Goal: Book appointment/travel/reservation

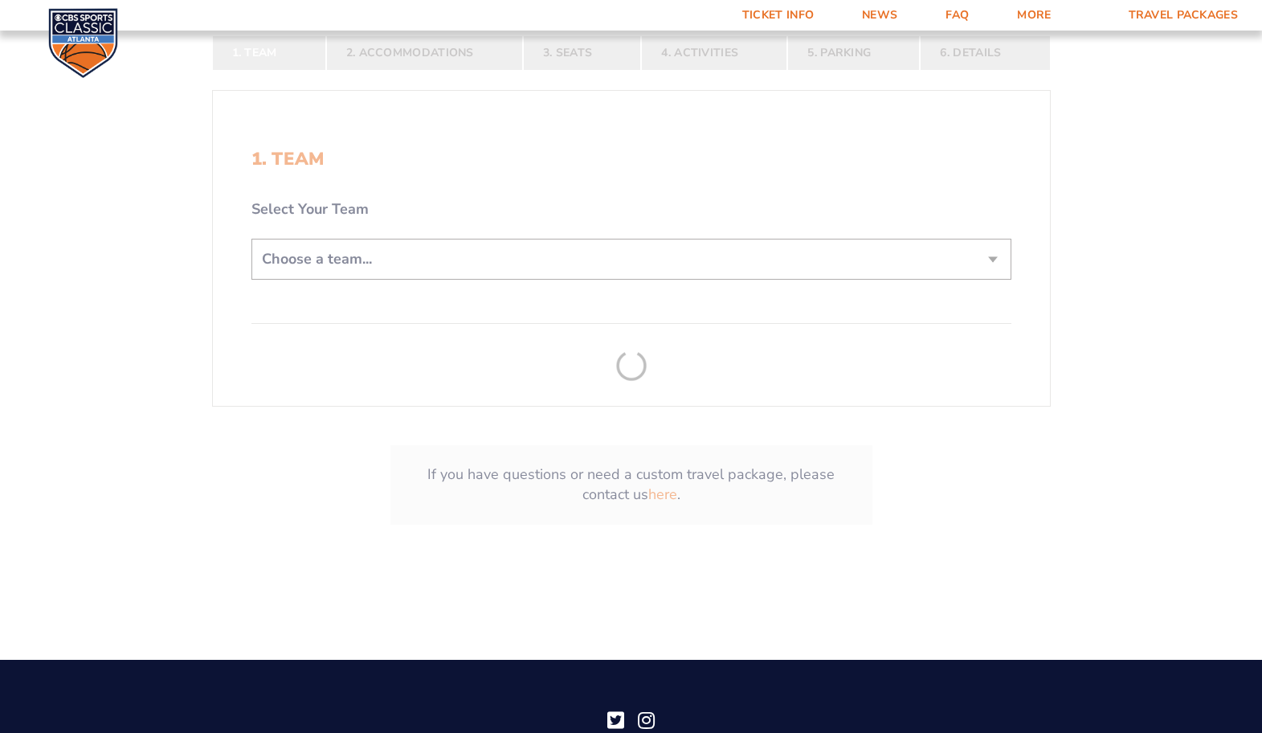
scroll to position [391, 0]
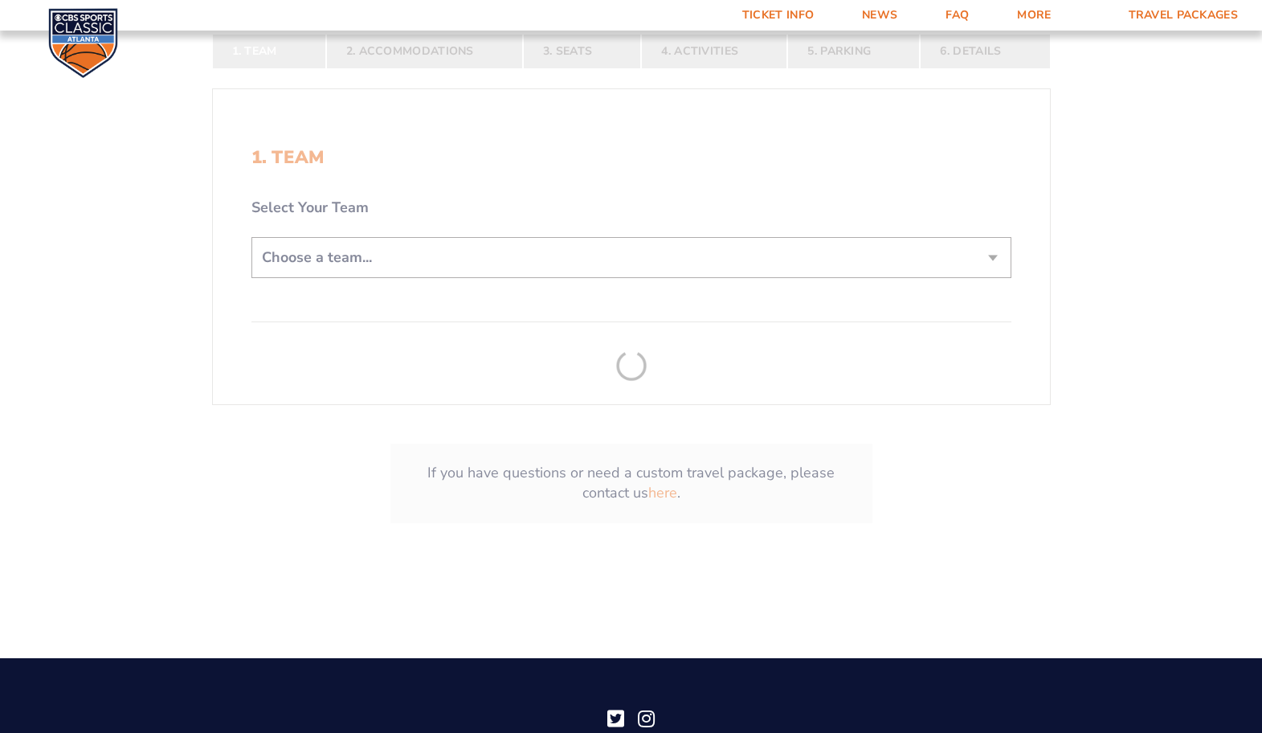
click at [590, 256] on form "[US_STATE] [US_STATE] Travel Package [US_STATE][GEOGRAPHIC_DATA] [US_STATE] Sta…" at bounding box center [631, 104] width 1262 height 991
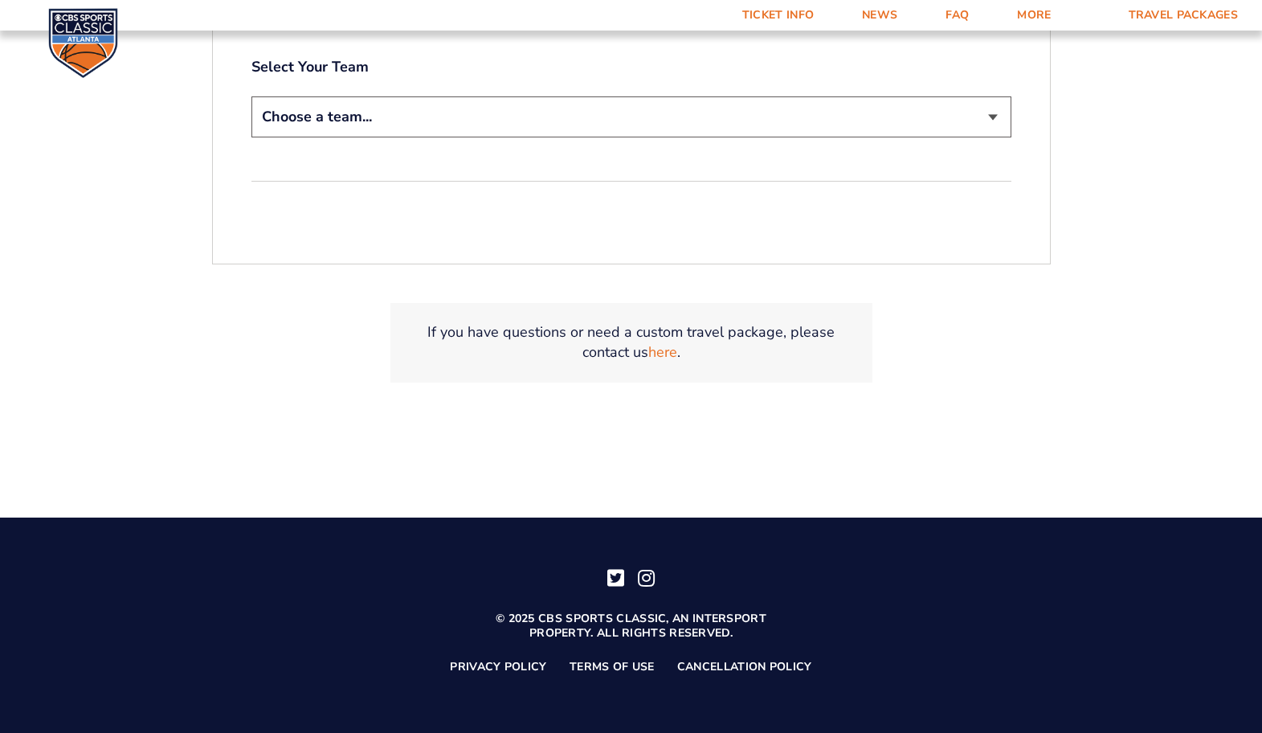
click at [553, 131] on select "Choose a team... [US_STATE] Wildcats [US_STATE] State Buckeyes [US_STATE] Tar H…" at bounding box center [631, 116] width 760 height 41
select select "20108"
click at [251, 96] on select "Choose a team... [US_STATE] Wildcats [US_STATE] State Buckeyes [US_STATE] Tar H…" at bounding box center [631, 116] width 760 height 41
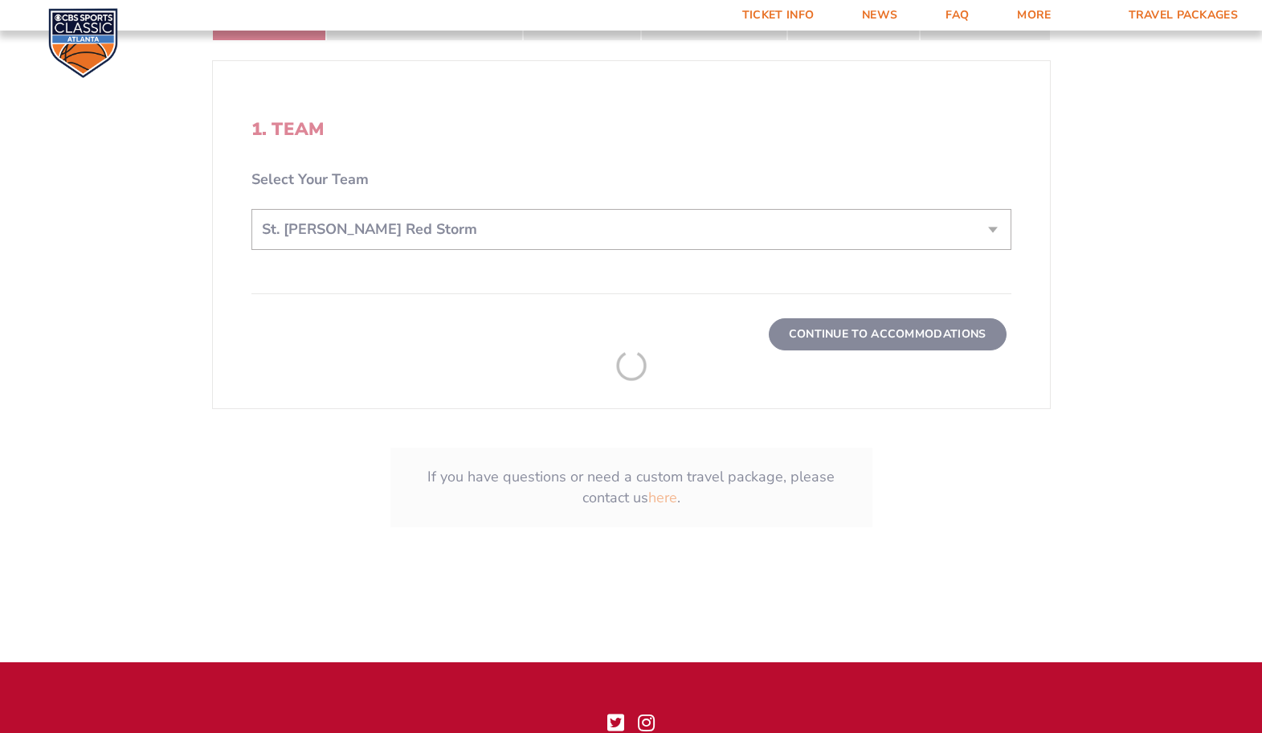
scroll to position [644, 0]
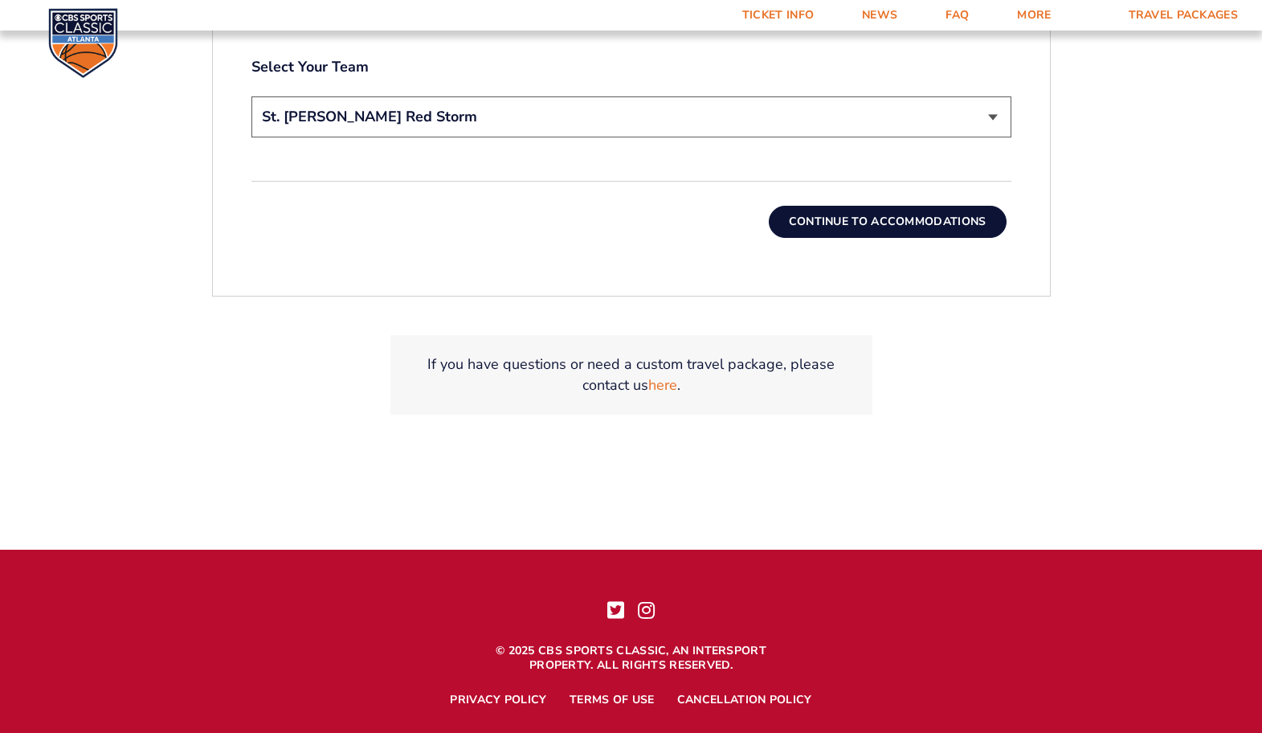
click at [860, 221] on button "Continue To Accommodations" at bounding box center [888, 222] width 238 height 32
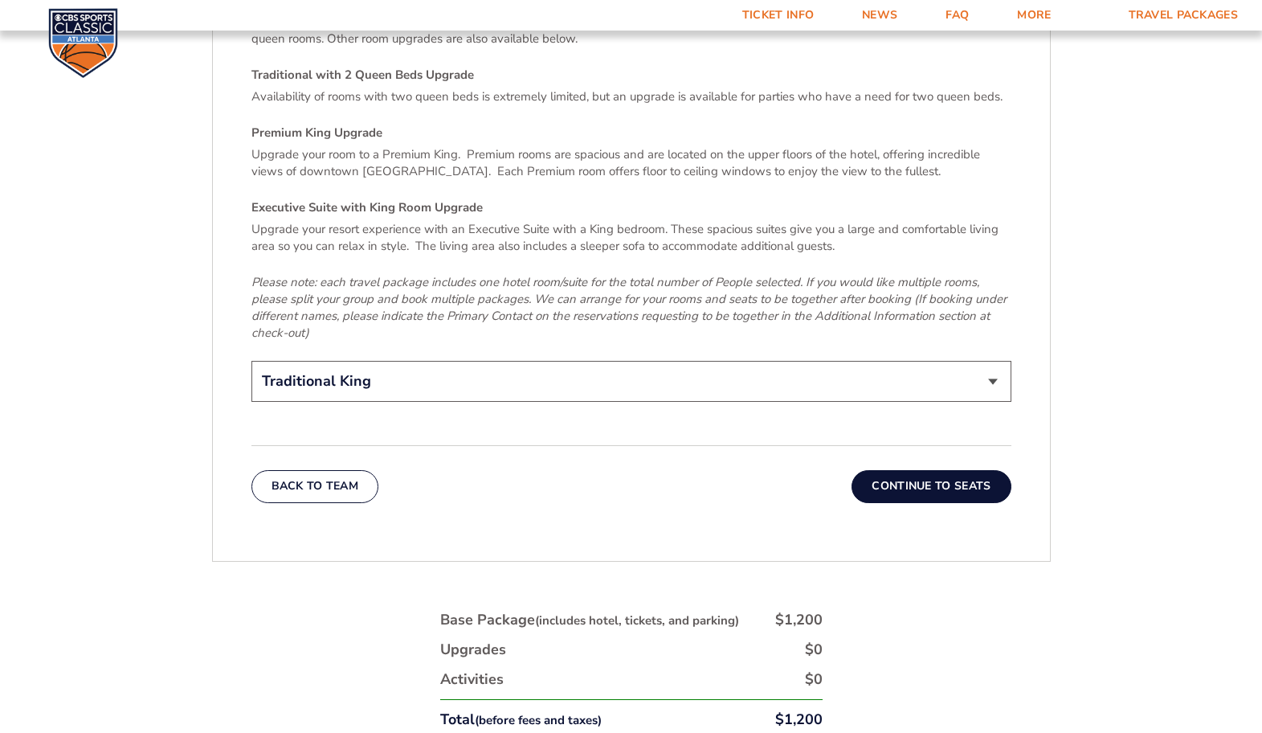
scroll to position [2536, 0]
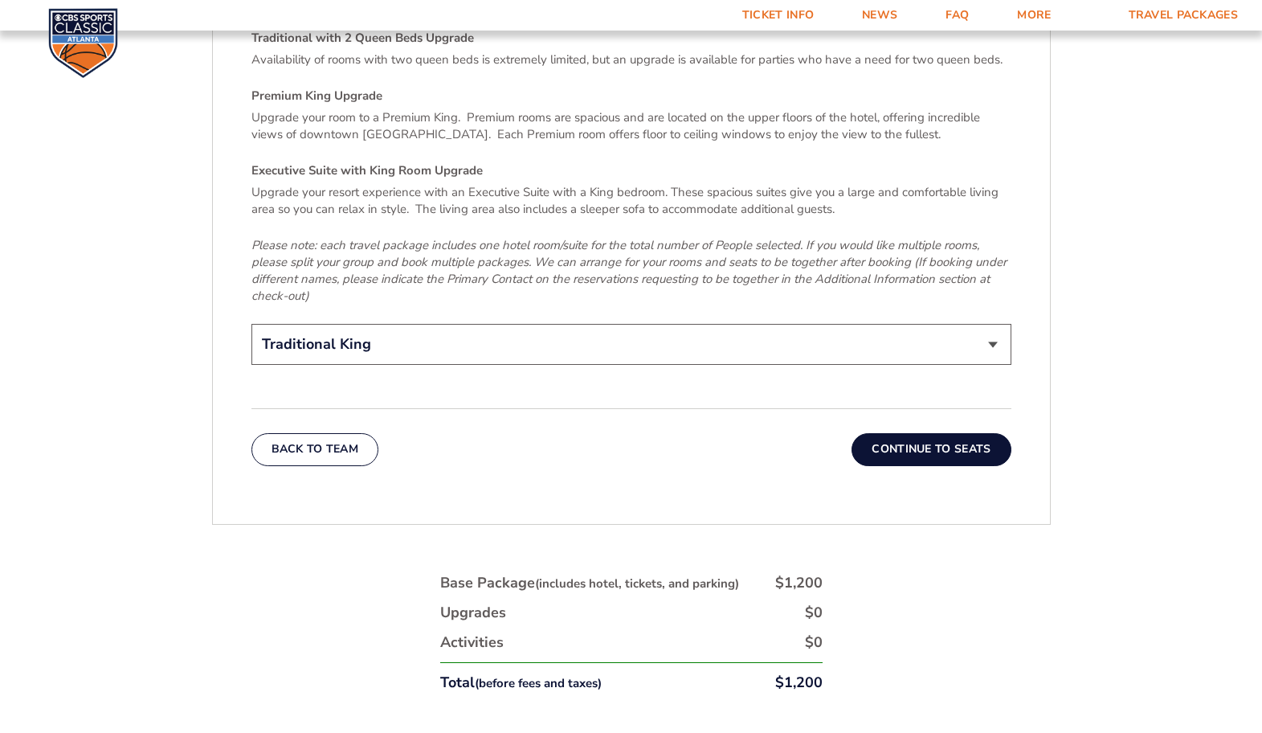
click at [893, 433] on button "Continue To Seats" at bounding box center [930, 449] width 159 height 32
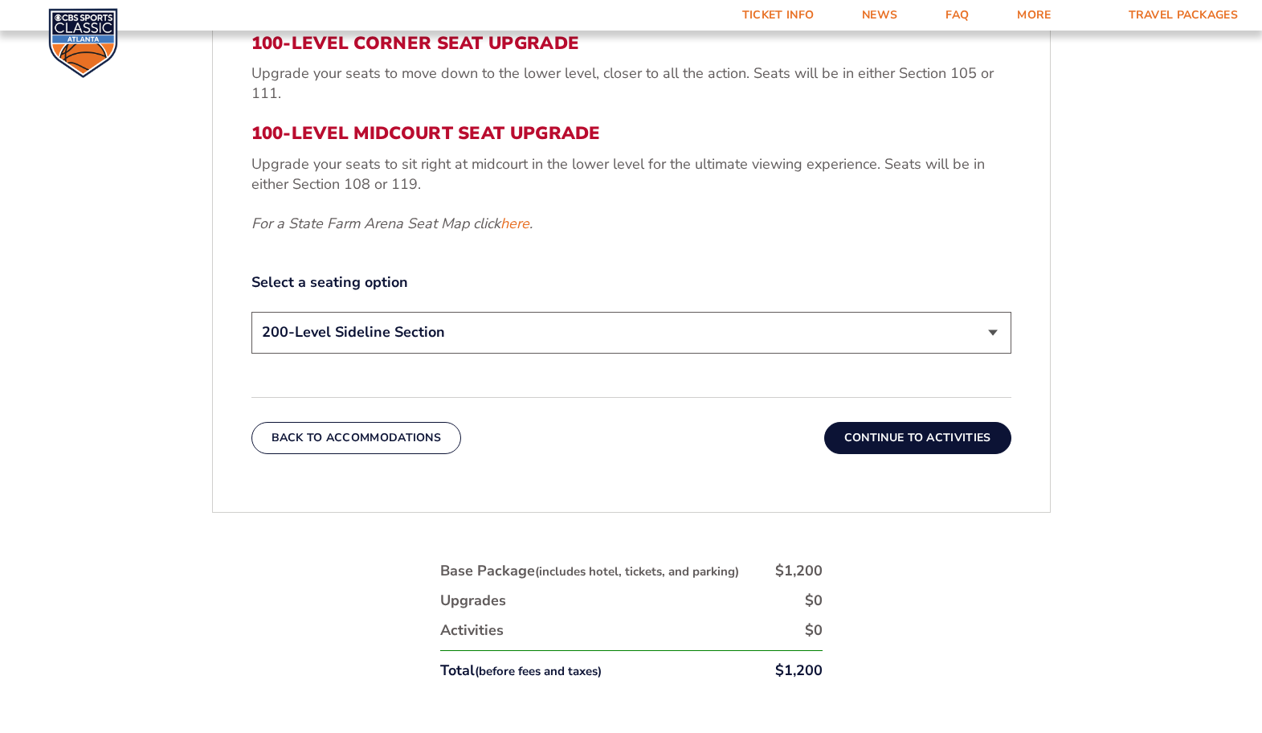
scroll to position [762, 0]
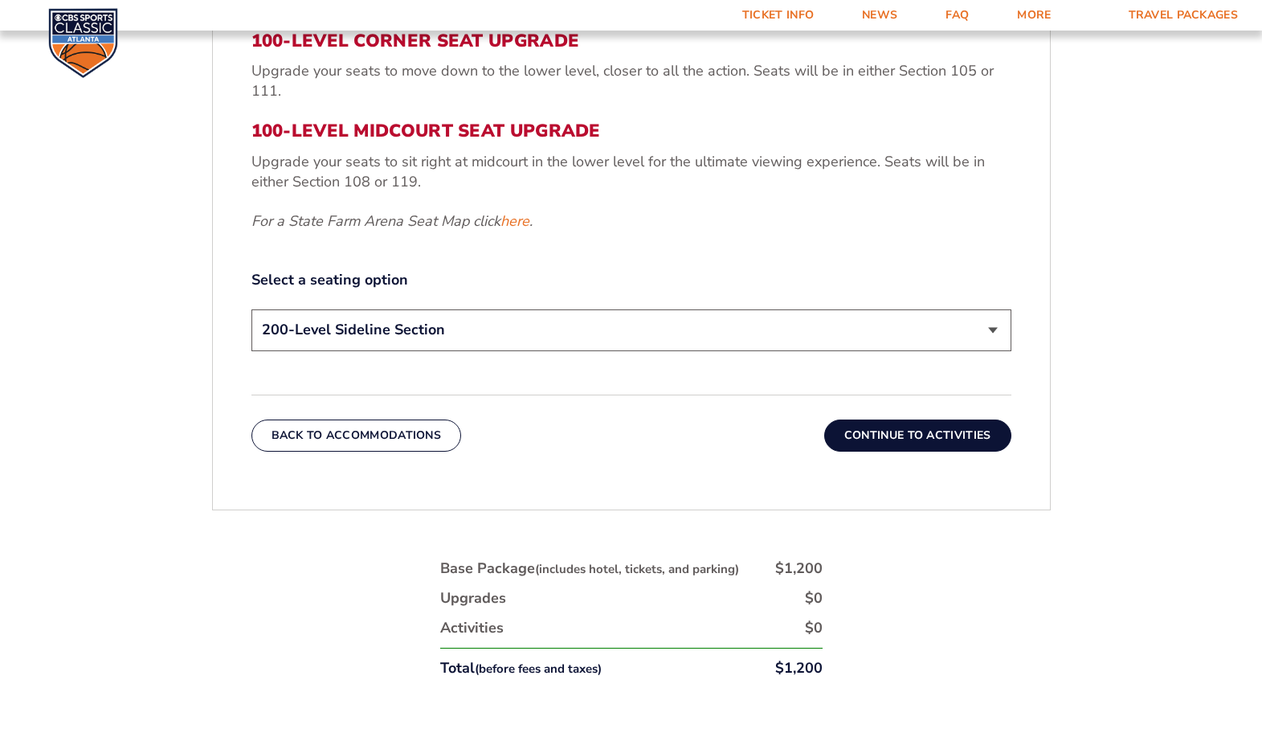
click at [876, 436] on button "Continue To Activities" at bounding box center [917, 435] width 187 height 32
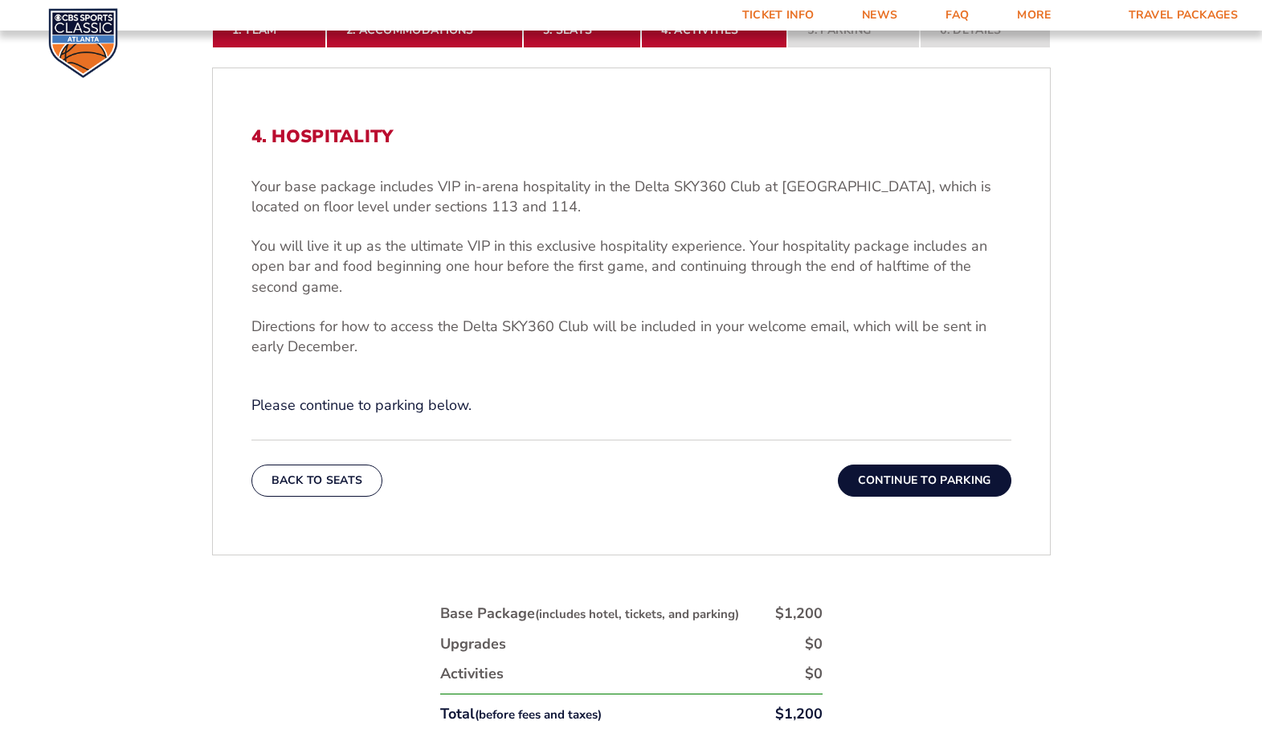
scroll to position [669, 0]
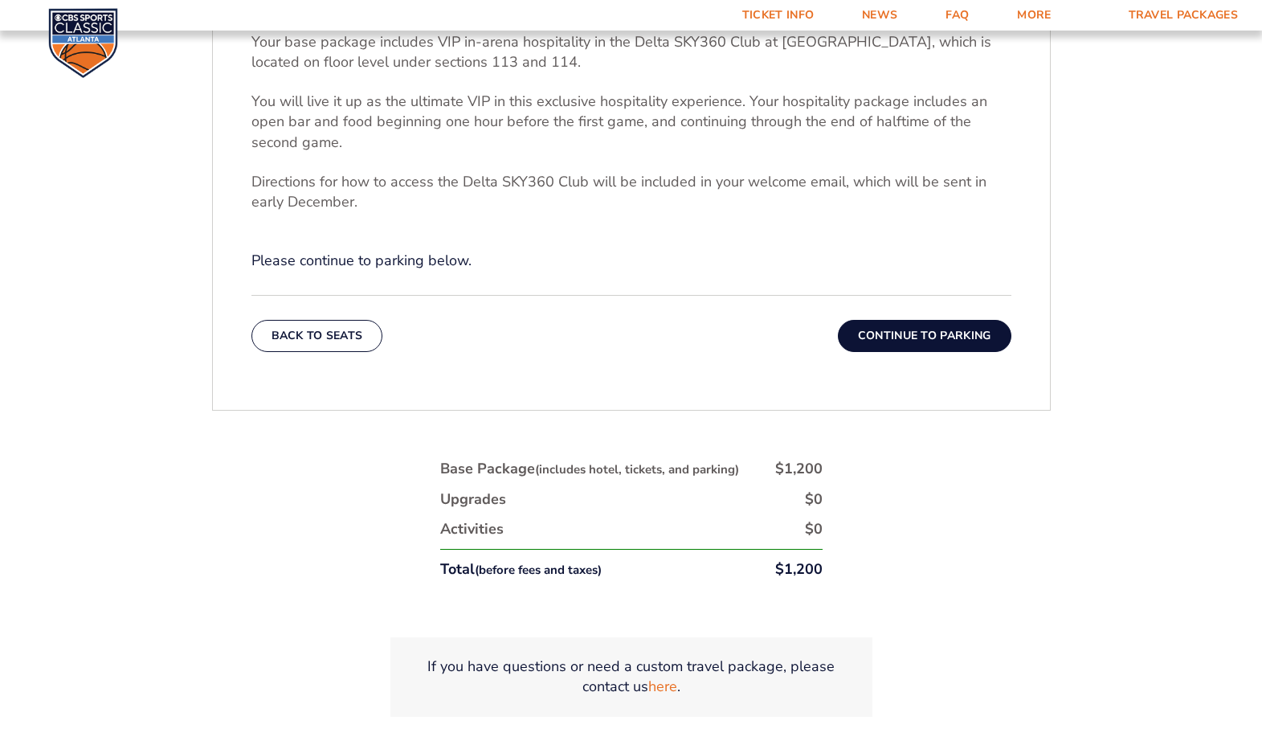
click at [922, 335] on button "Continue To Parking" at bounding box center [925, 336] width 174 height 32
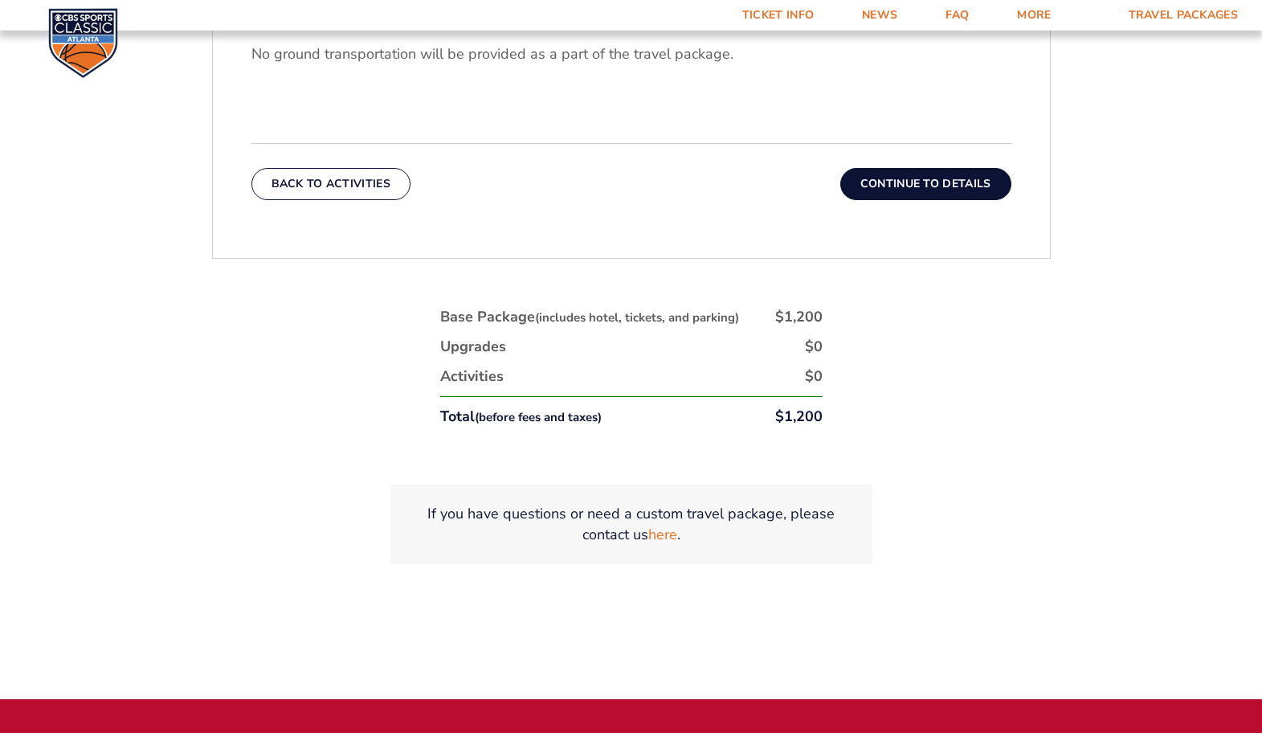
scroll to position [798, 0]
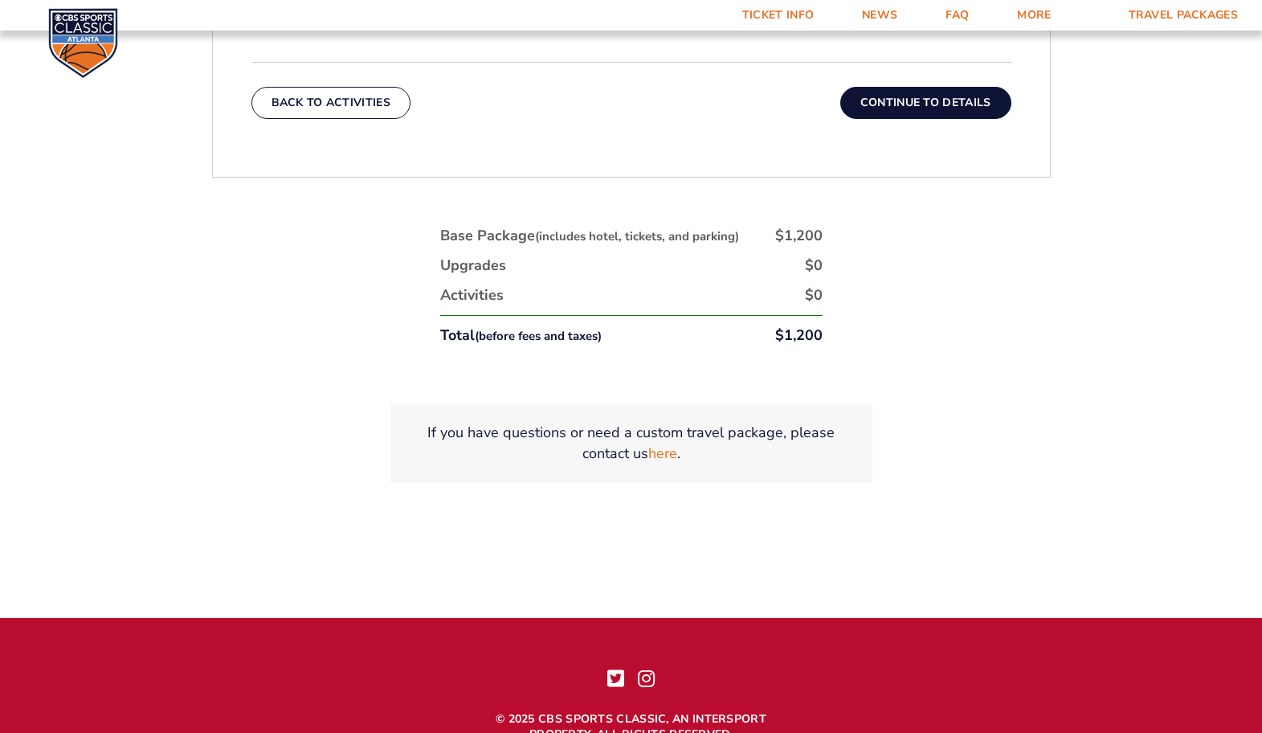
click at [958, 112] on button "Continue To Details" at bounding box center [925, 103] width 171 height 32
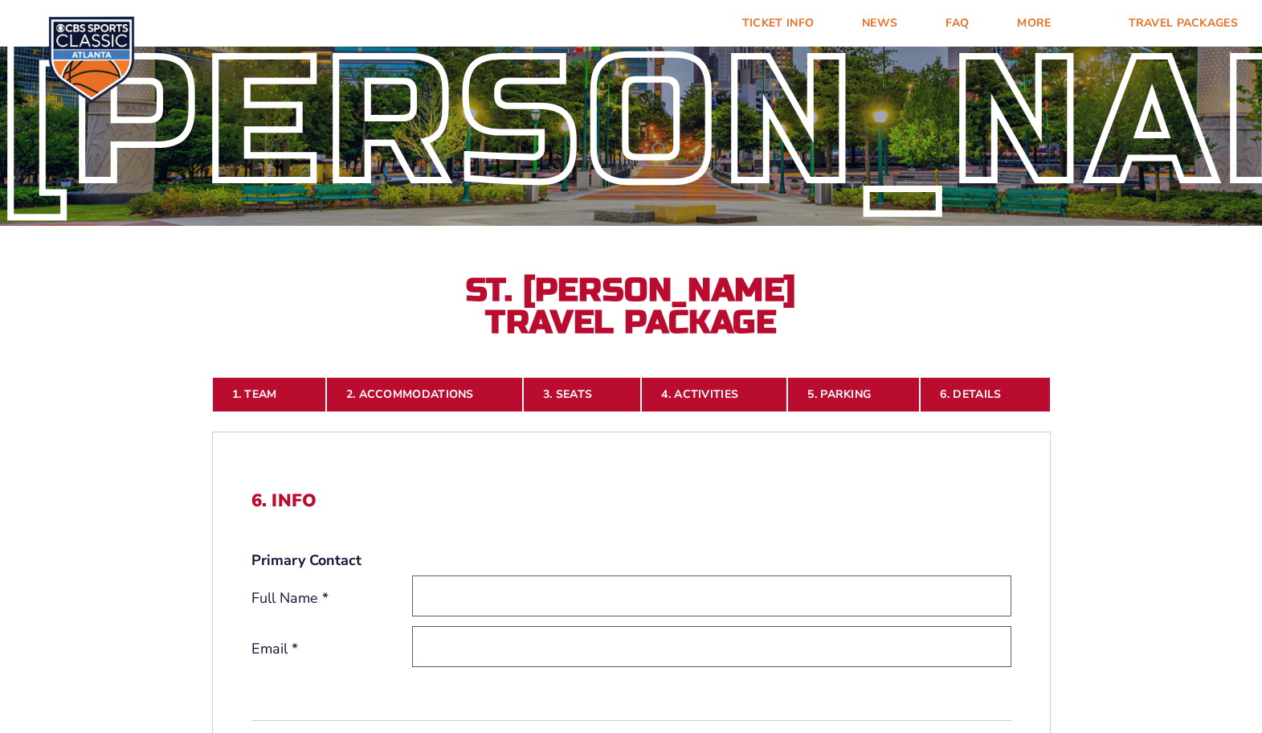
scroll to position [0, 0]
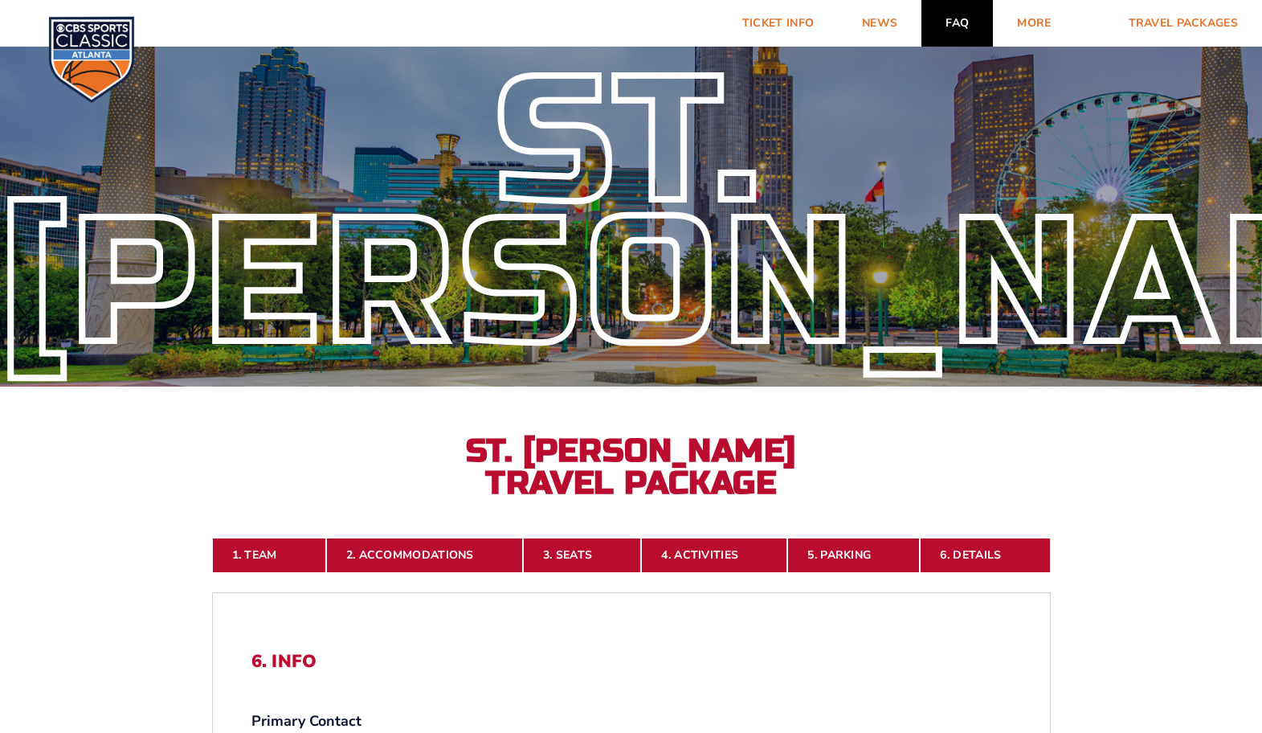
click at [972, 18] on link "FAQ" at bounding box center [956, 23] width 71 height 47
